Goal: Navigation & Orientation: Find specific page/section

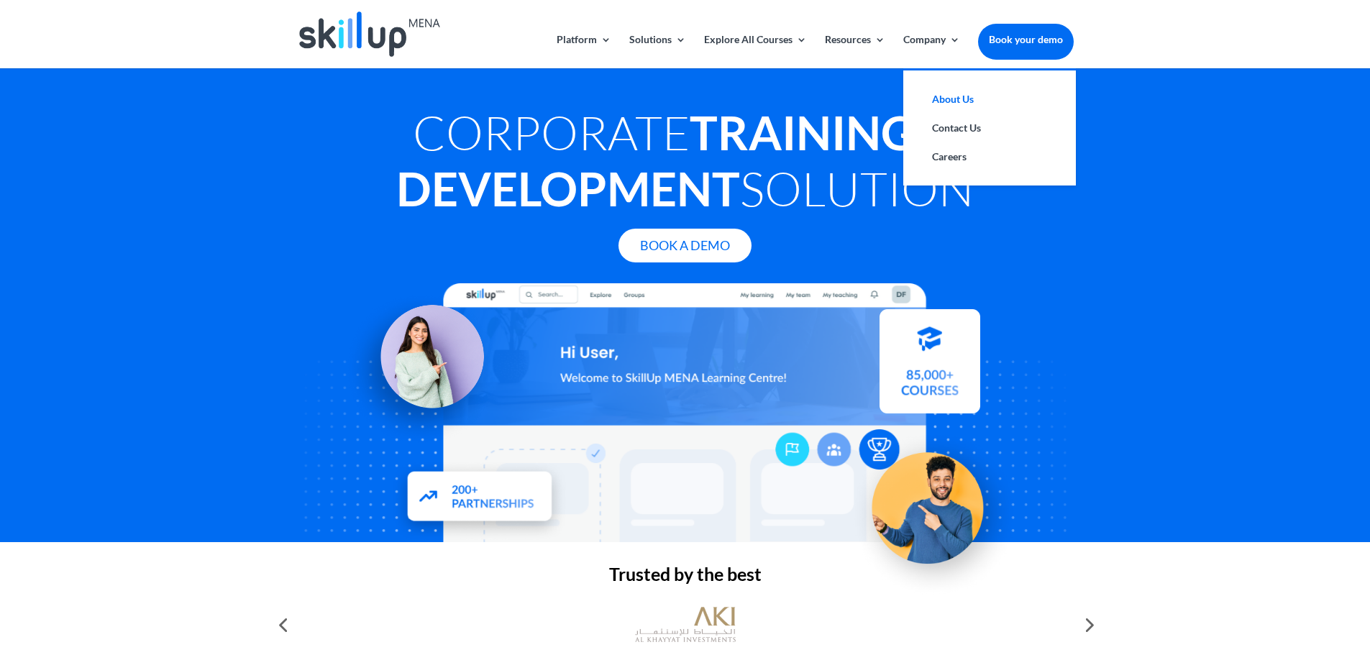
click at [941, 104] on link "About Us" at bounding box center [989, 99] width 144 height 29
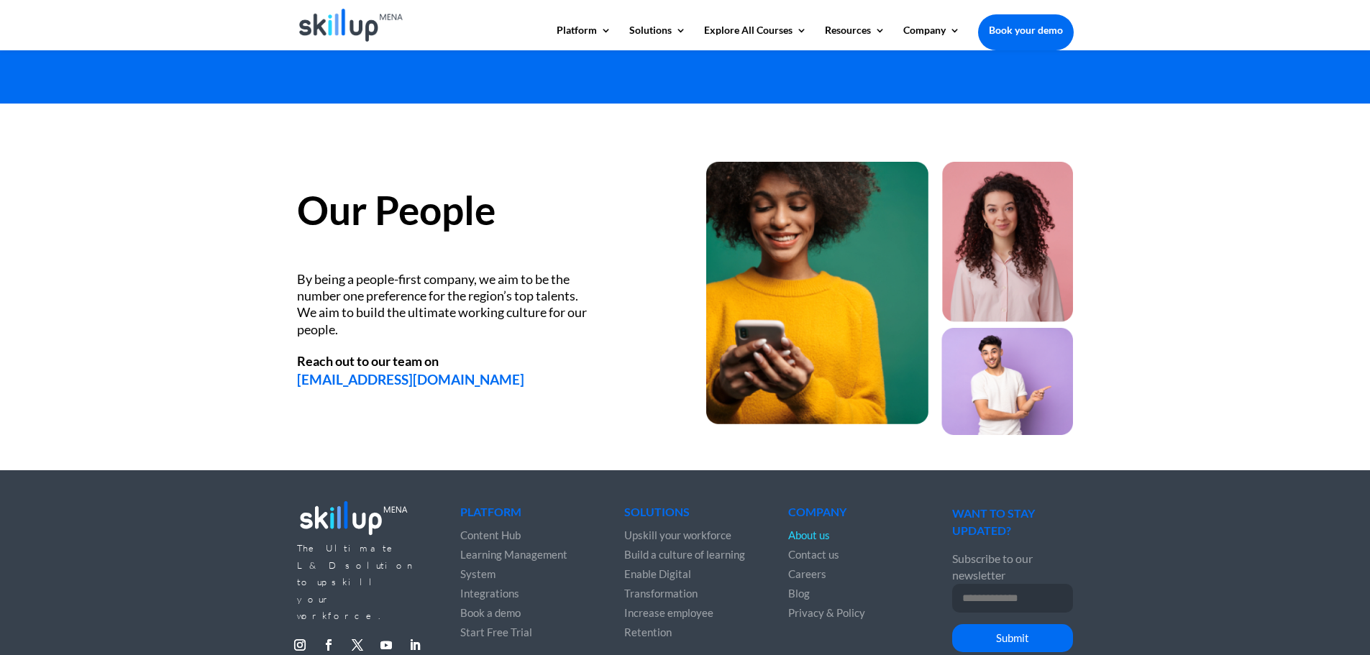
scroll to position [1582, 0]
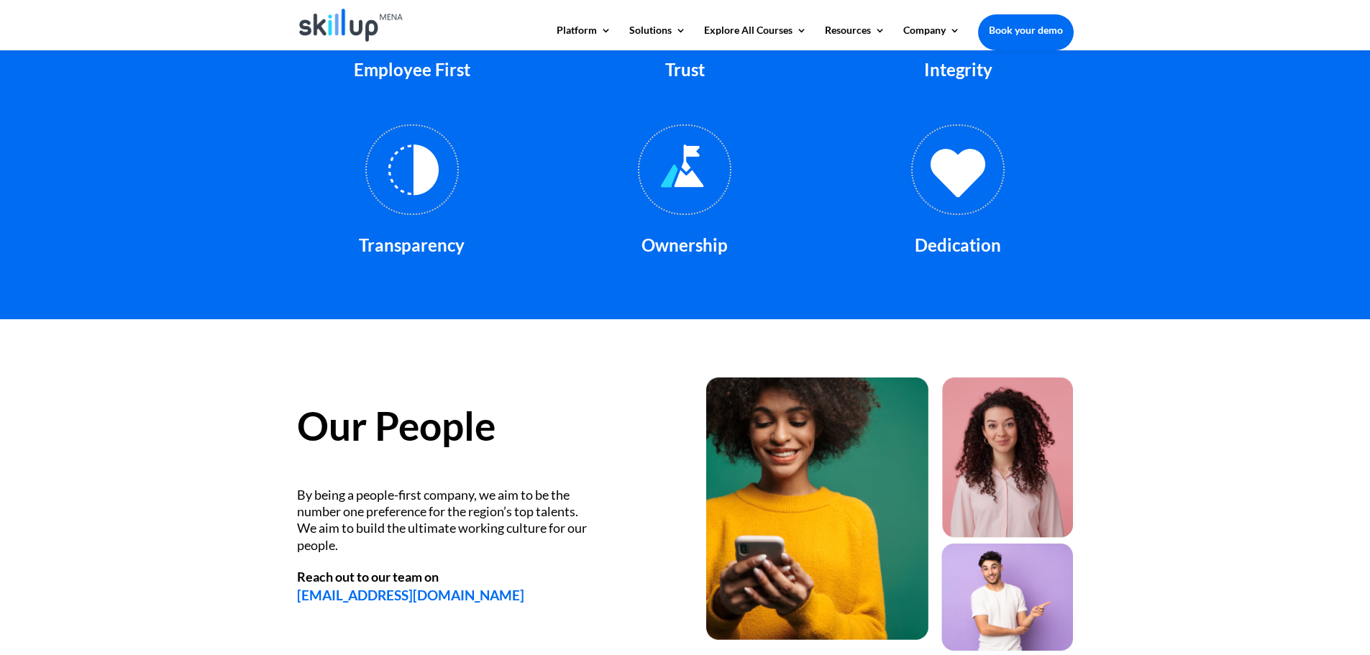
click at [690, 176] on img at bounding box center [684, 169] width 93 height 91
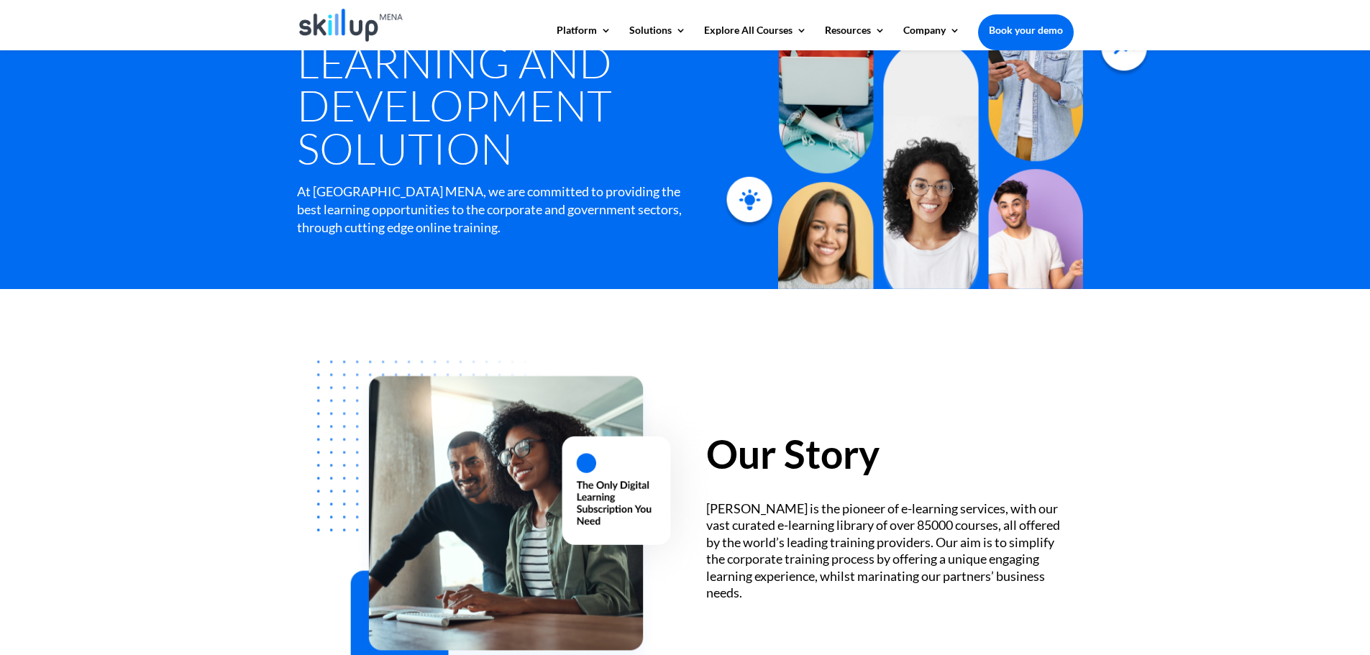
scroll to position [0, 0]
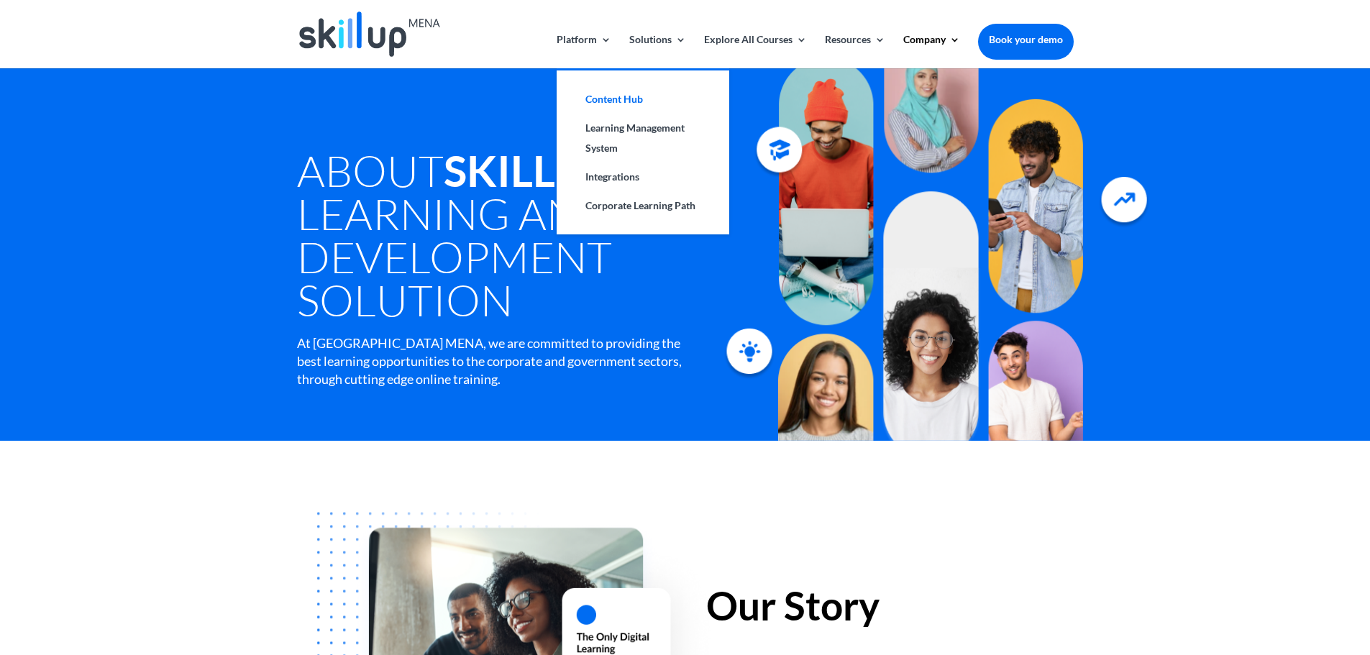
click at [596, 101] on link "Content Hub" at bounding box center [643, 99] width 144 height 29
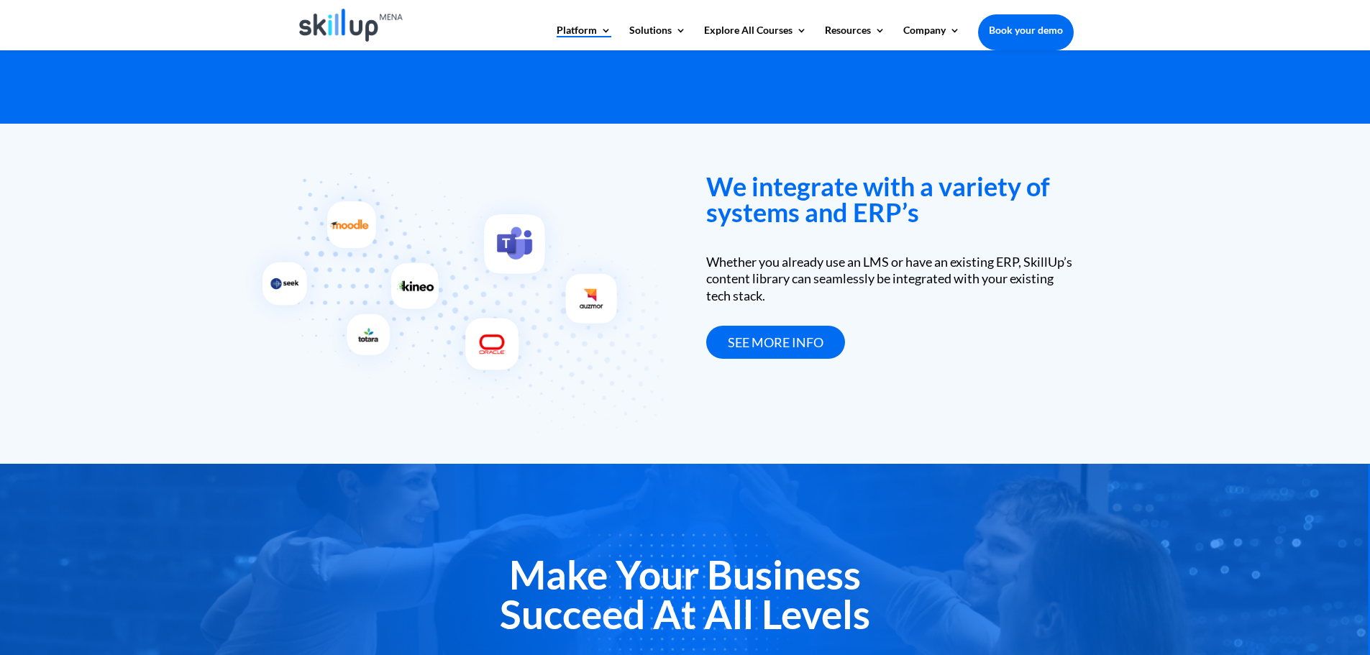
scroll to position [2101, 0]
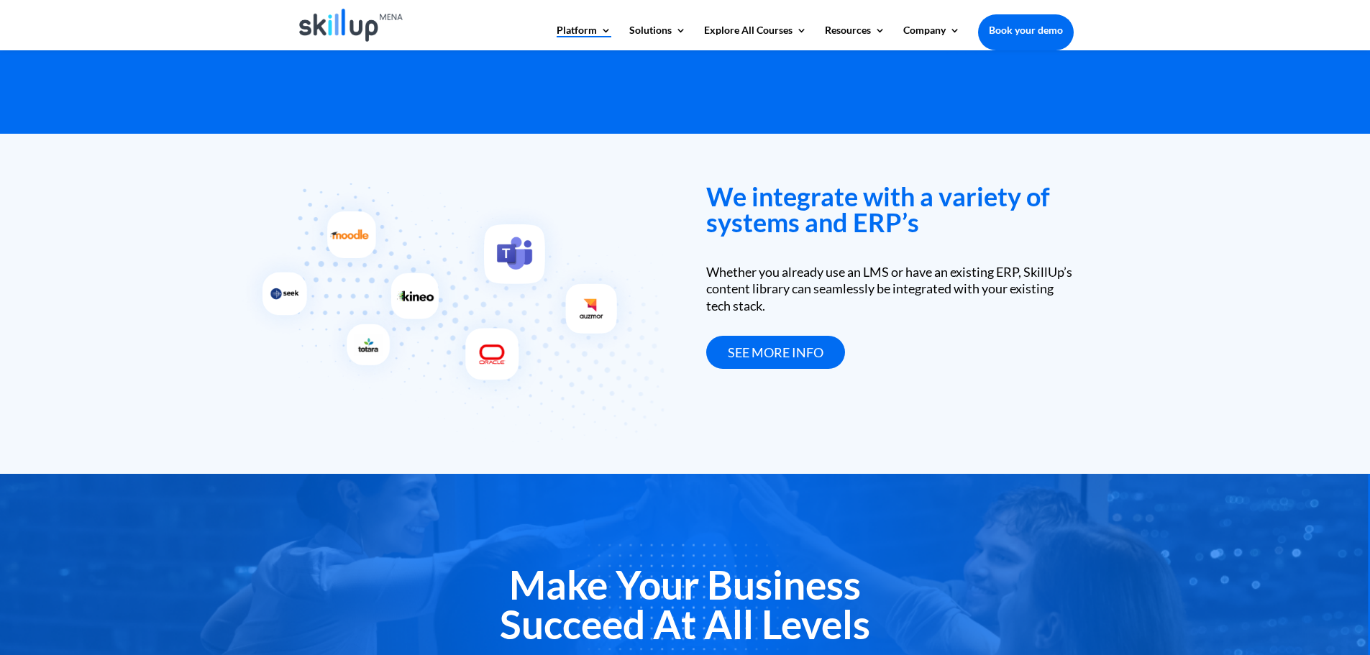
click at [1009, 27] on link "Book your demo" at bounding box center [1026, 30] width 96 height 32
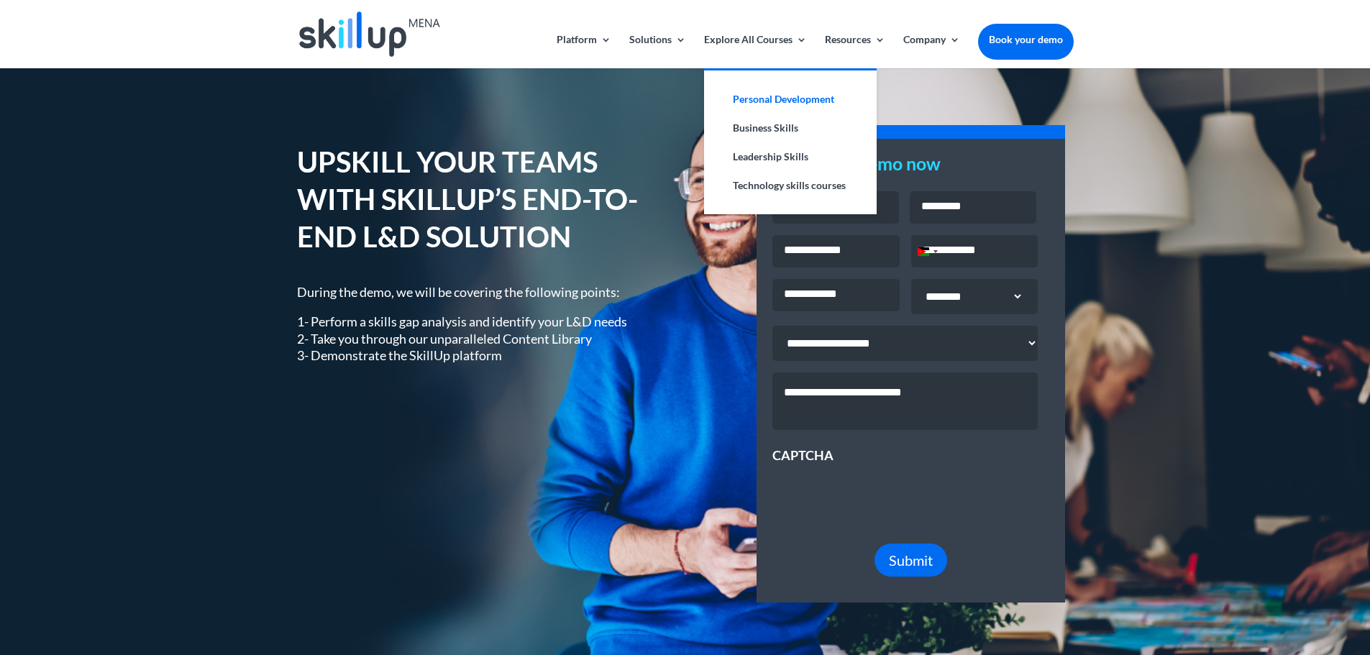
click at [787, 99] on link "Personal Development" at bounding box center [790, 99] width 144 height 29
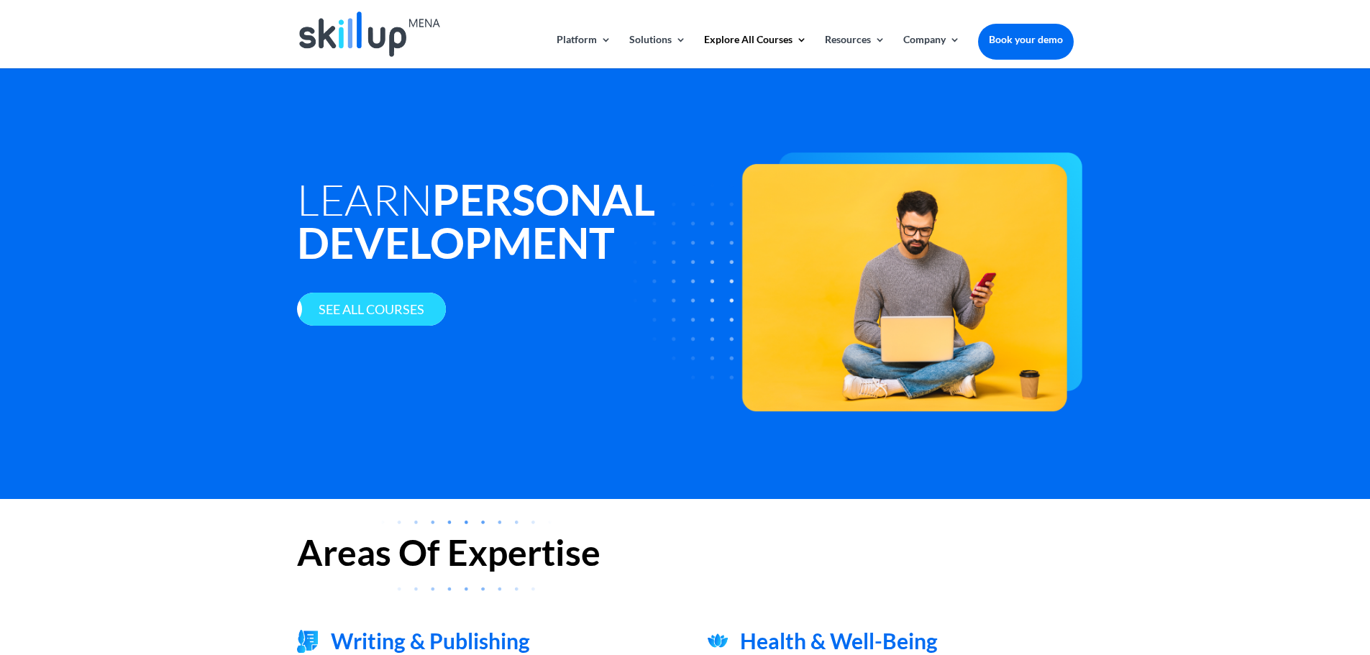
click at [376, 317] on link "See all courses" at bounding box center [371, 310] width 149 height 34
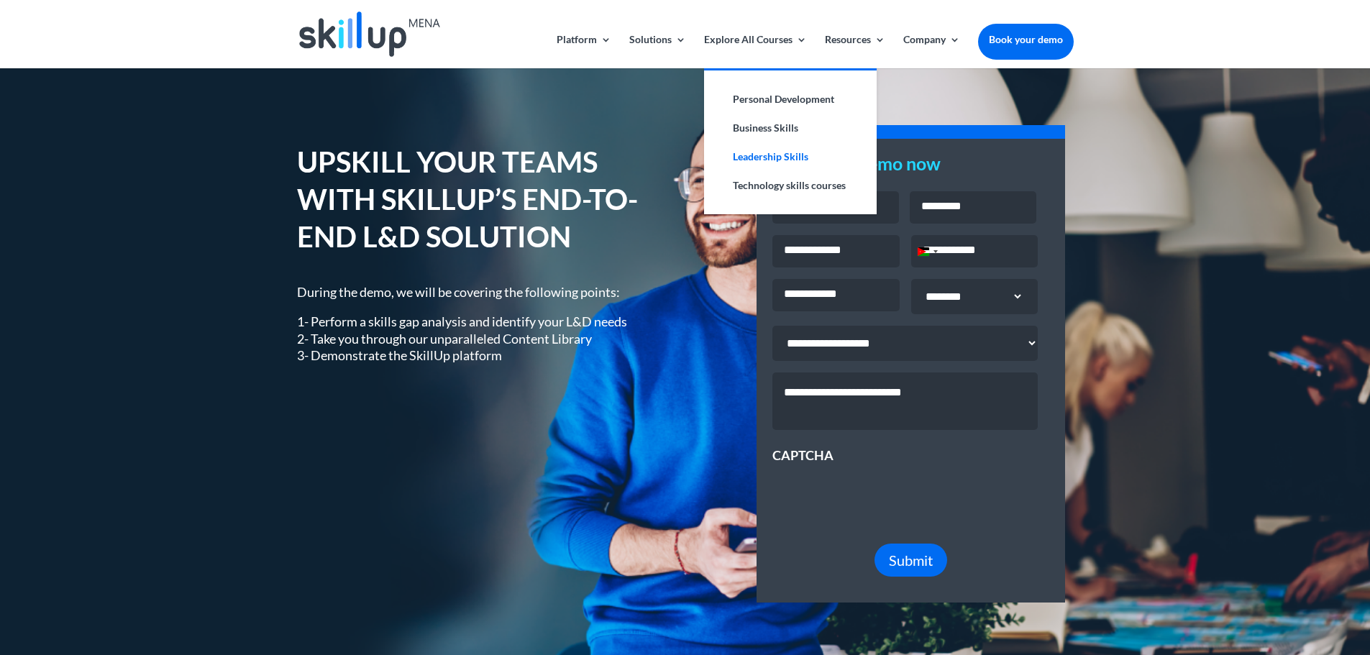
click at [762, 165] on link "Leadership Skills" at bounding box center [790, 156] width 144 height 29
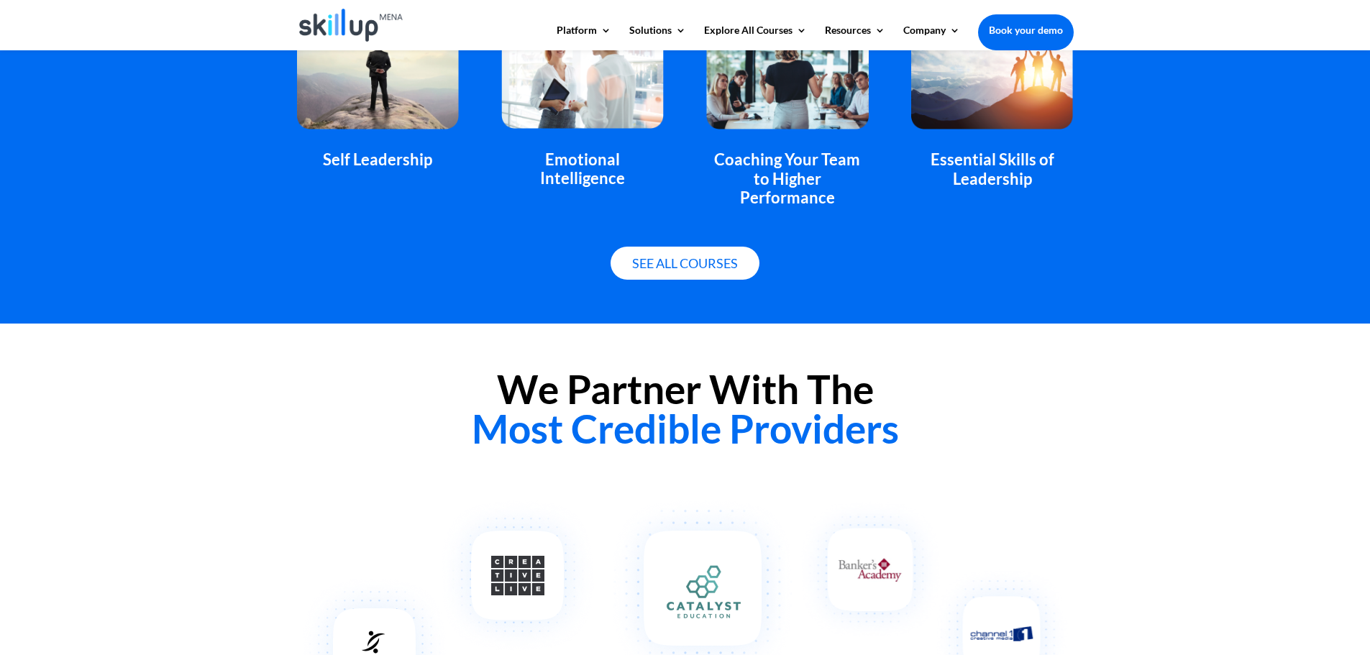
scroll to position [1150, 0]
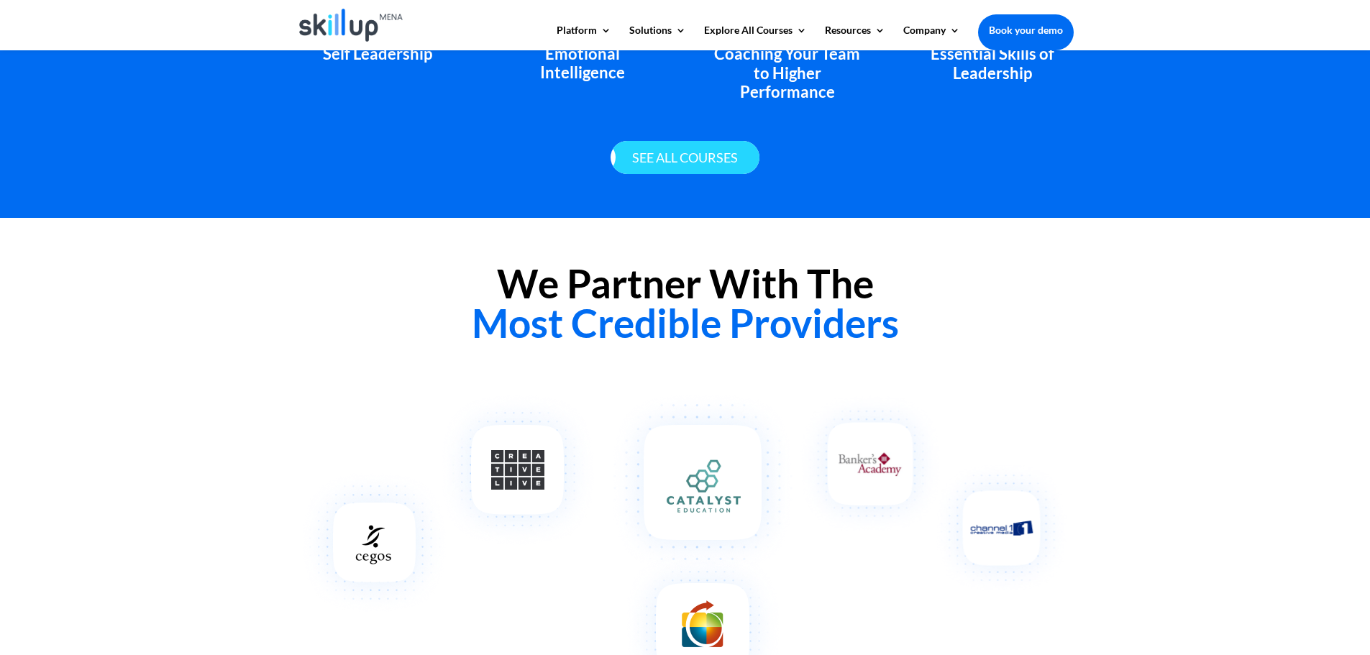
click at [716, 141] on link "See all courses" at bounding box center [684, 158] width 149 height 34
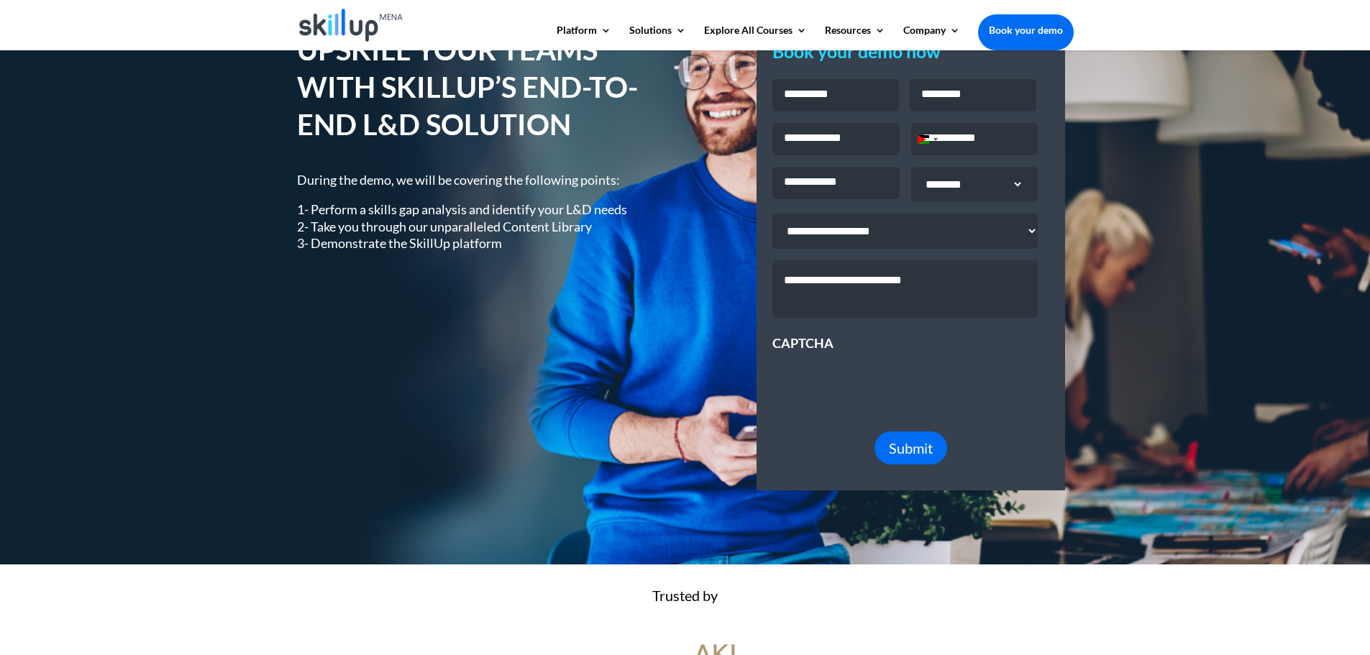
scroll to position [448, 0]
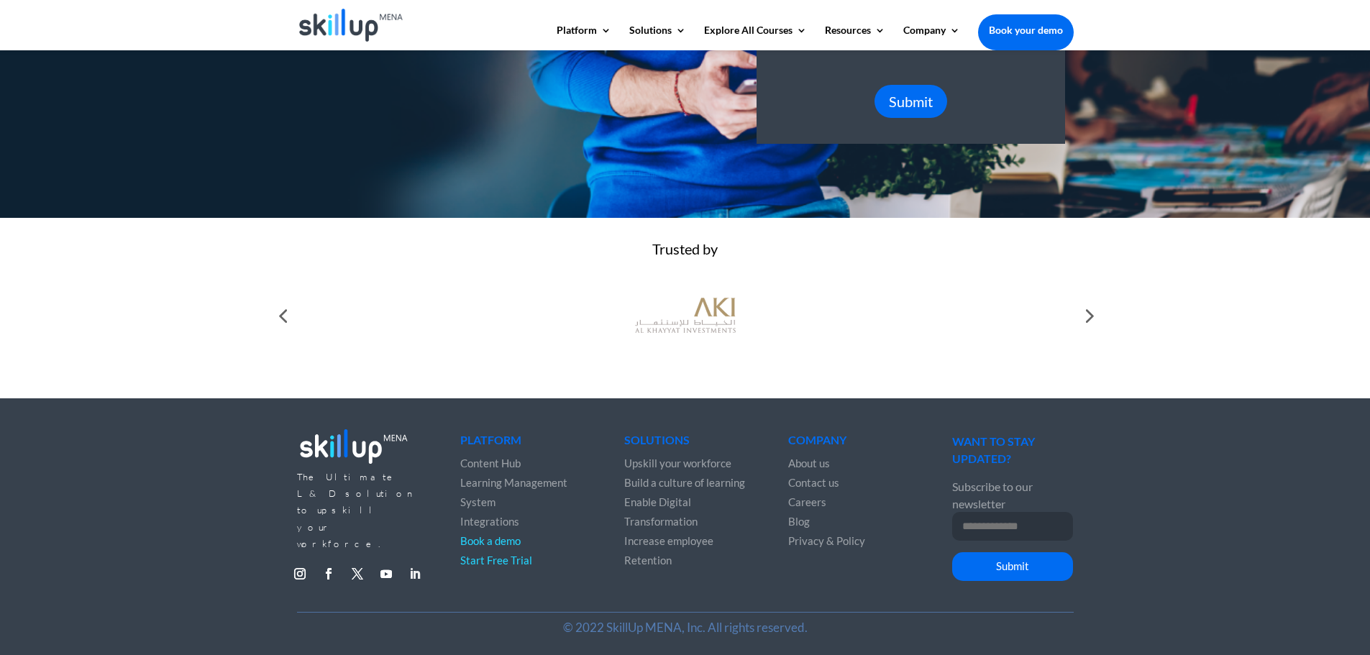
click at [422, 562] on link "Follow" at bounding box center [414, 573] width 23 height 23
